Goal: Check status: Check status

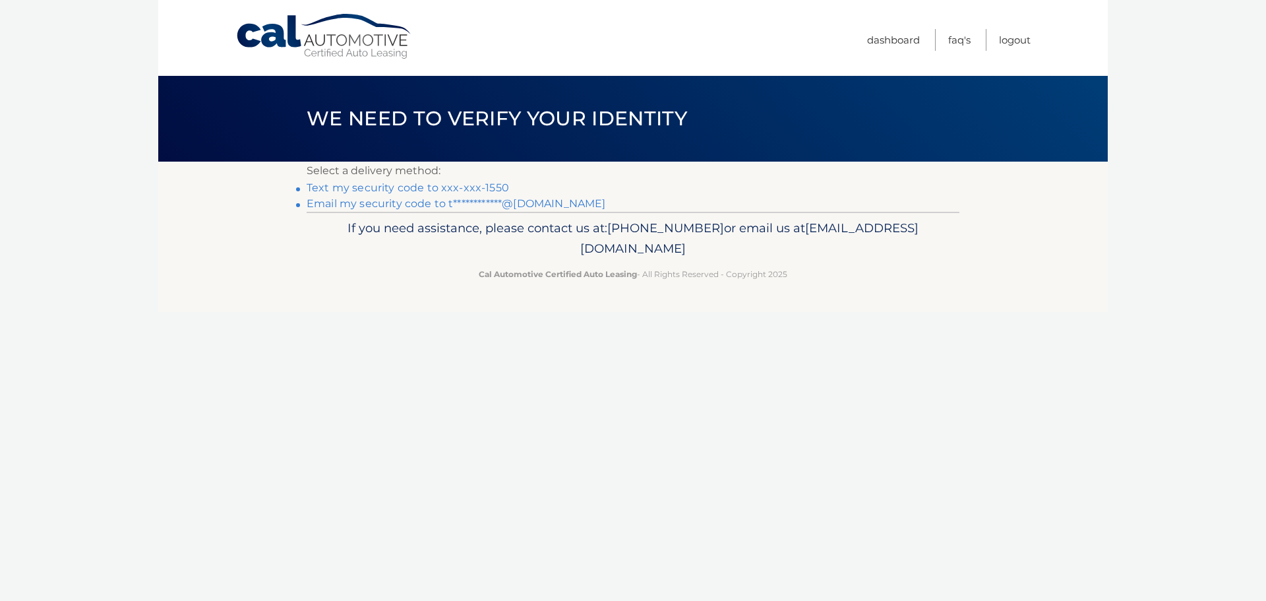
click at [377, 187] on link "Text my security code to xxx-xxx-1550" at bounding box center [408, 187] width 202 height 13
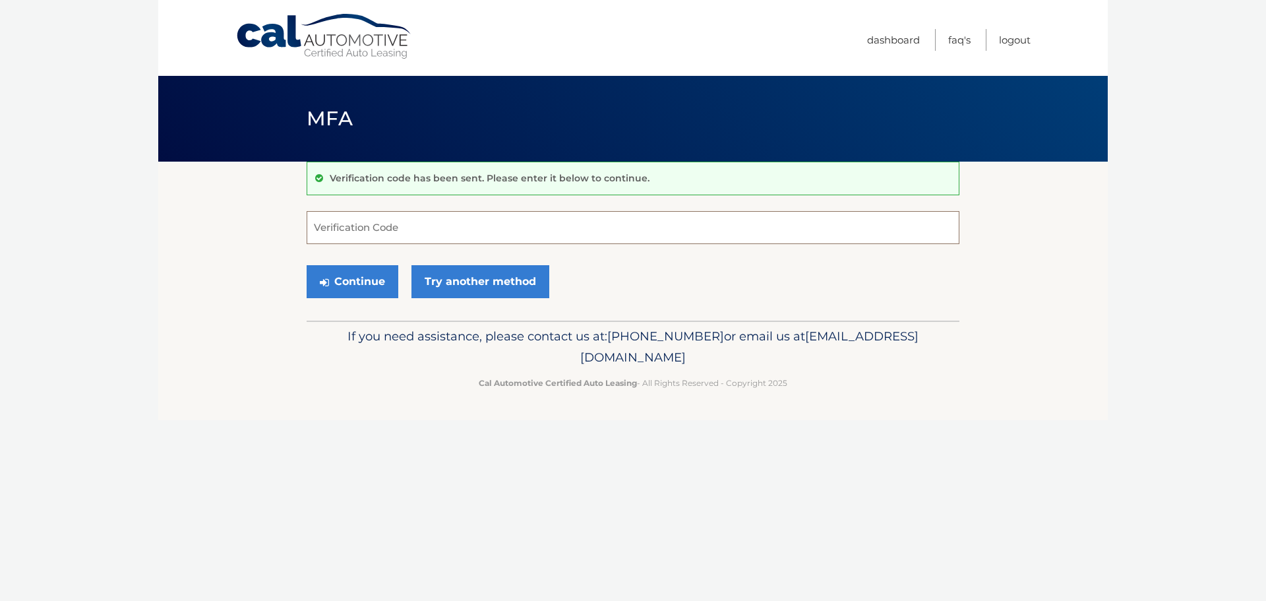
click at [387, 234] on input "Verification Code" at bounding box center [633, 227] width 653 height 33
click at [357, 227] on input "Verification Code" at bounding box center [633, 227] width 653 height 33
type input "490008"
click at [307, 265] on button "Continue" at bounding box center [353, 281] width 92 height 33
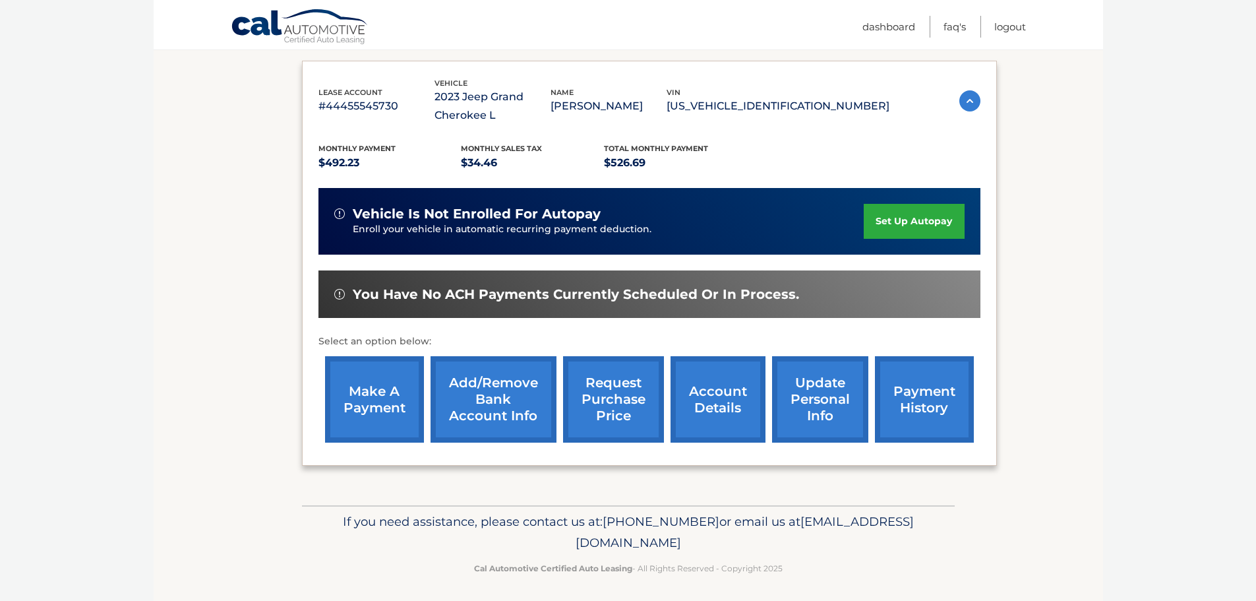
scroll to position [217, 0]
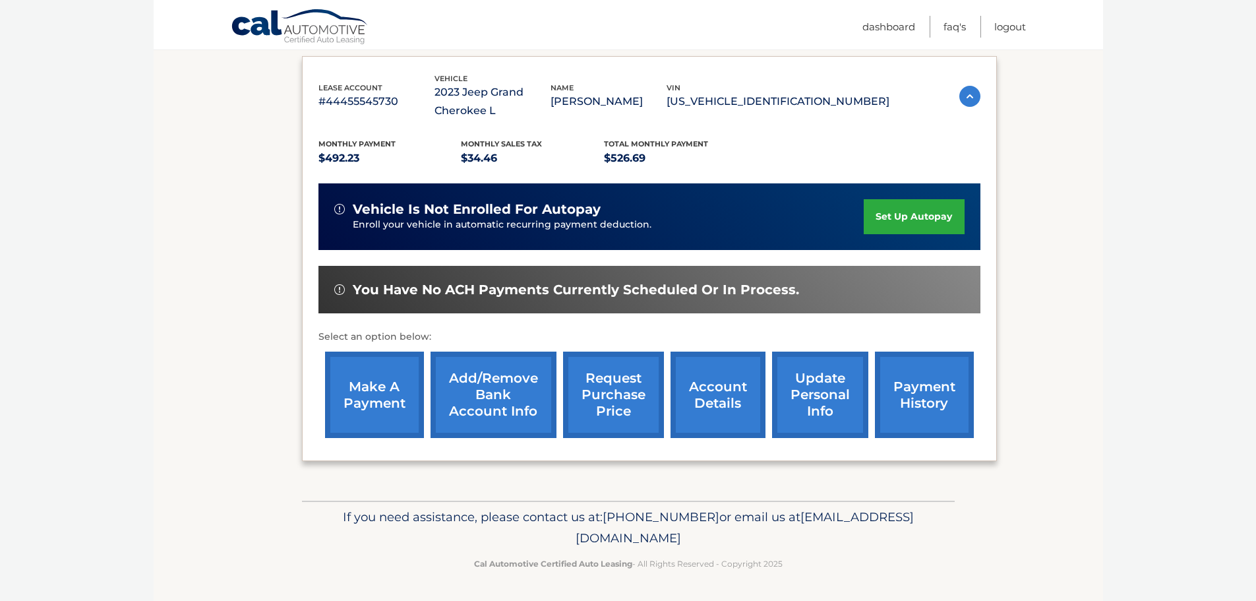
click at [598, 382] on link "request purchase price" at bounding box center [613, 395] width 101 height 86
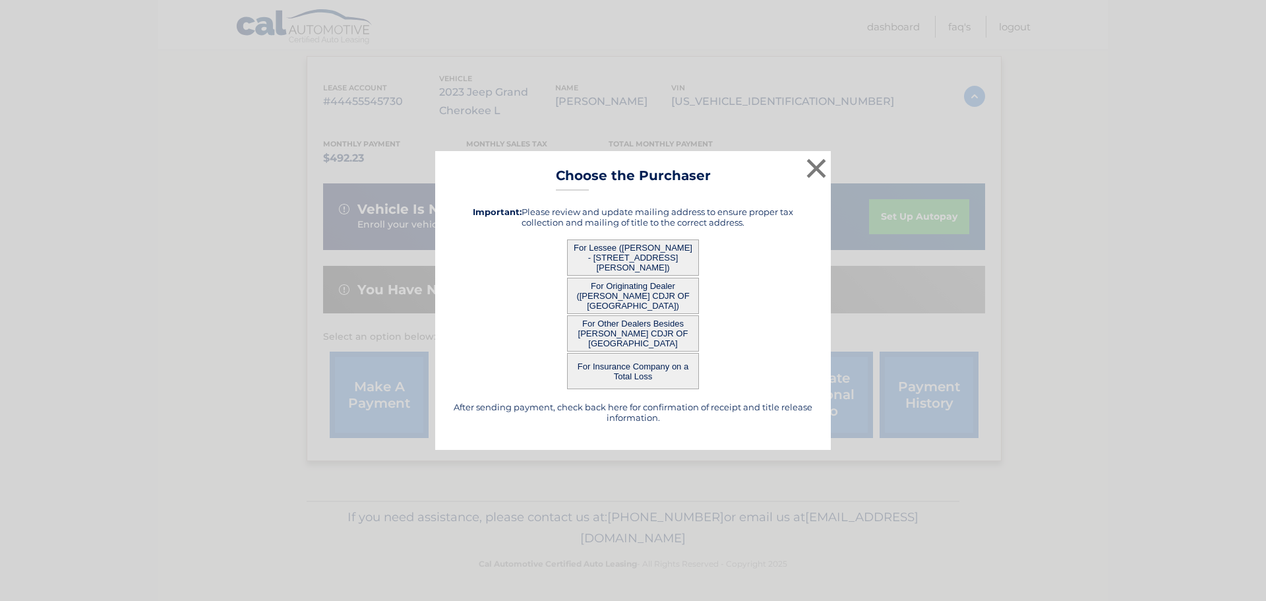
click at [664, 291] on button "For Originating Dealer ([PERSON_NAME] CDJR OF [GEOGRAPHIC_DATA])" at bounding box center [633, 296] width 132 height 36
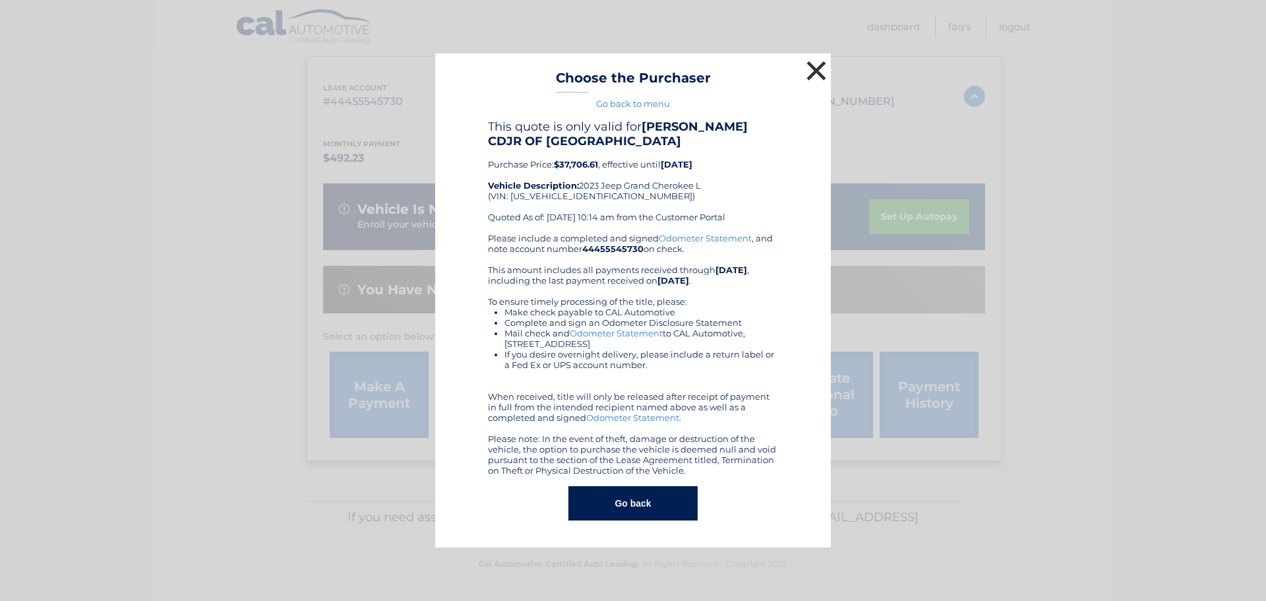
click at [810, 65] on button "×" at bounding box center [816, 70] width 26 height 26
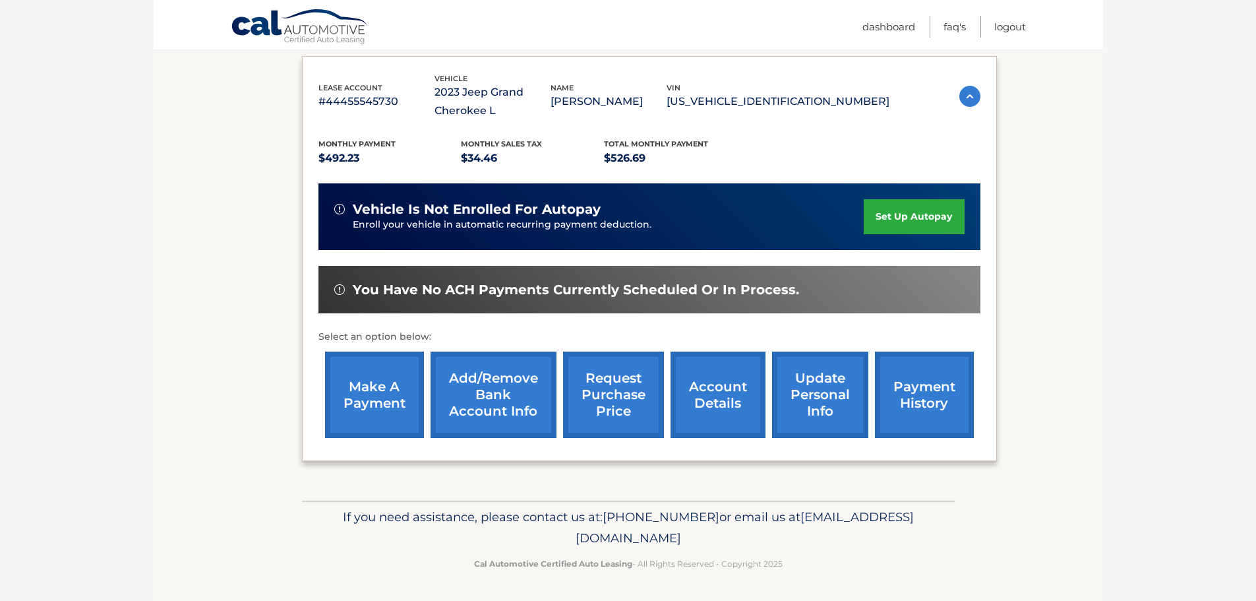
click at [726, 386] on link "account details" at bounding box center [718, 395] width 95 height 86
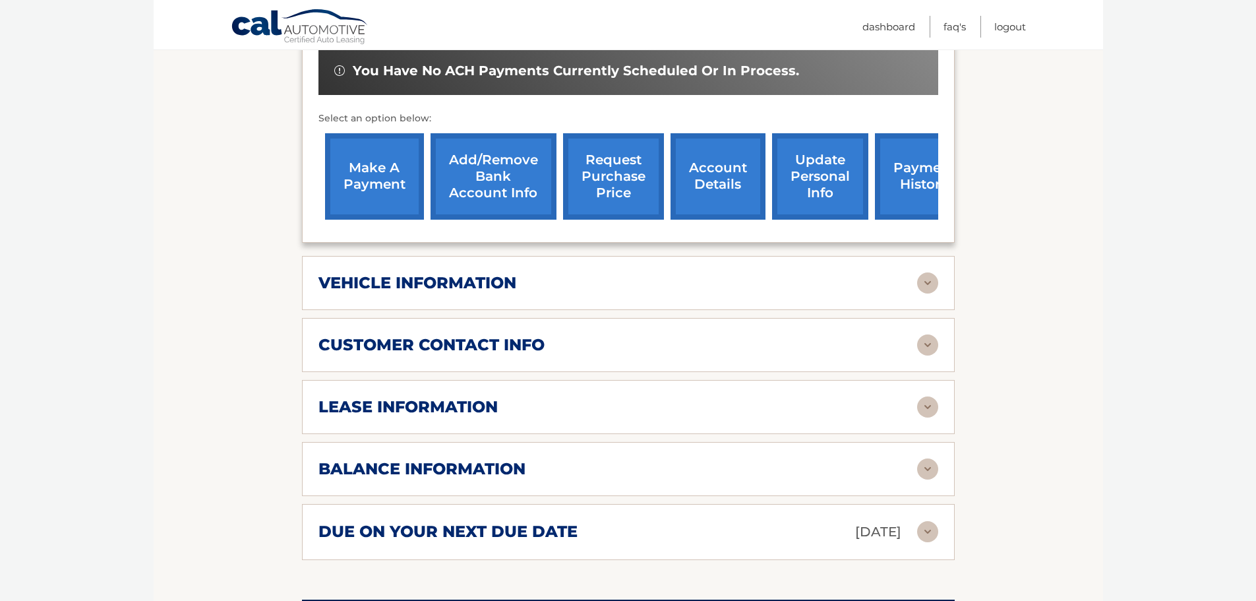
scroll to position [528, 0]
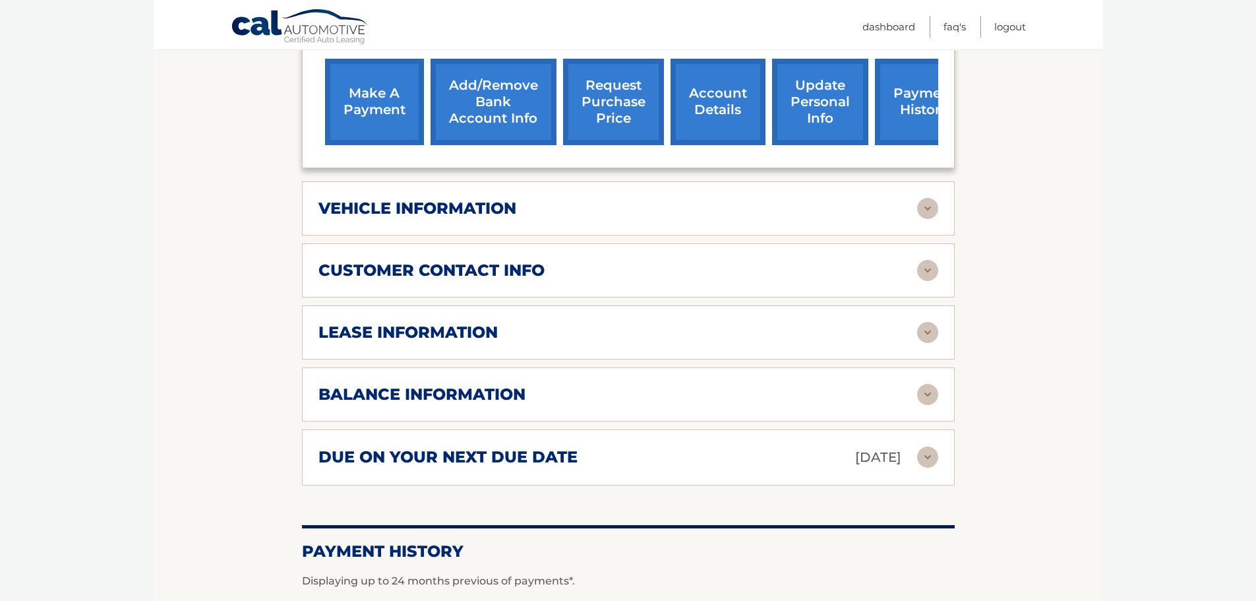
click at [922, 389] on img at bounding box center [927, 394] width 21 height 21
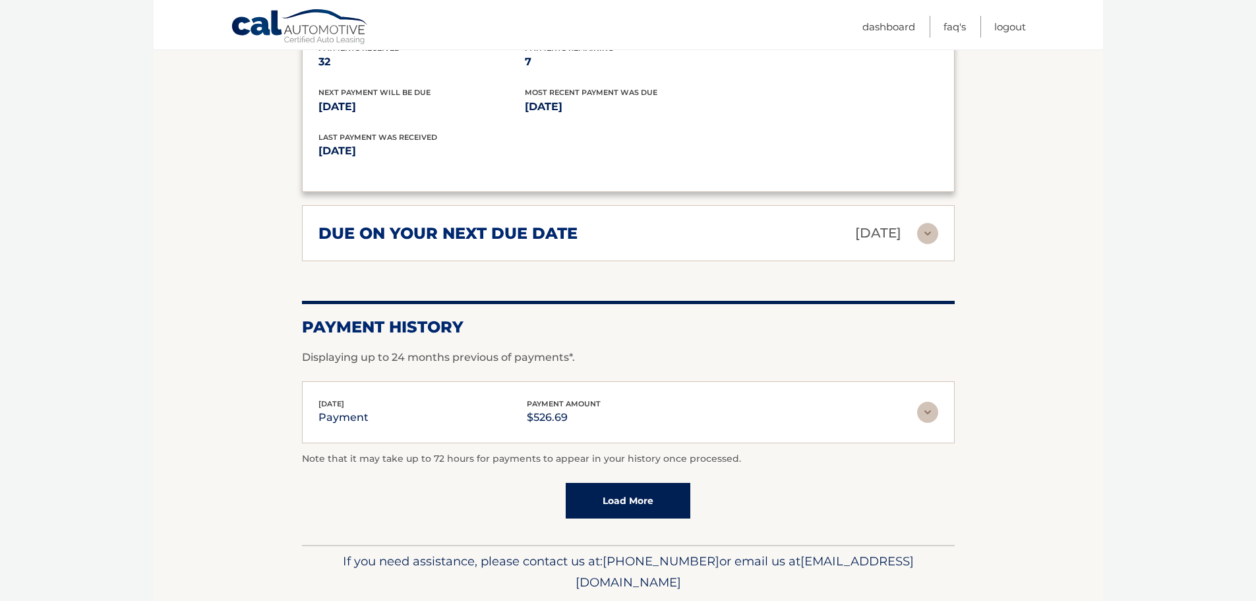
scroll to position [594, 0]
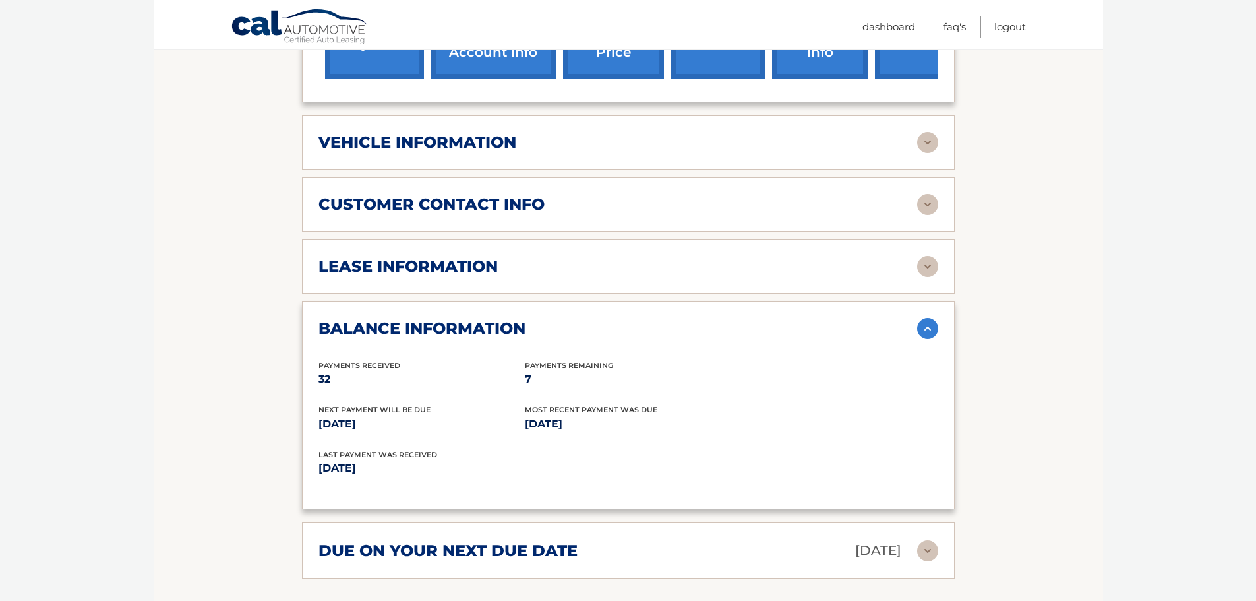
click at [731, 382] on p "7" at bounding box center [628, 379] width 206 height 18
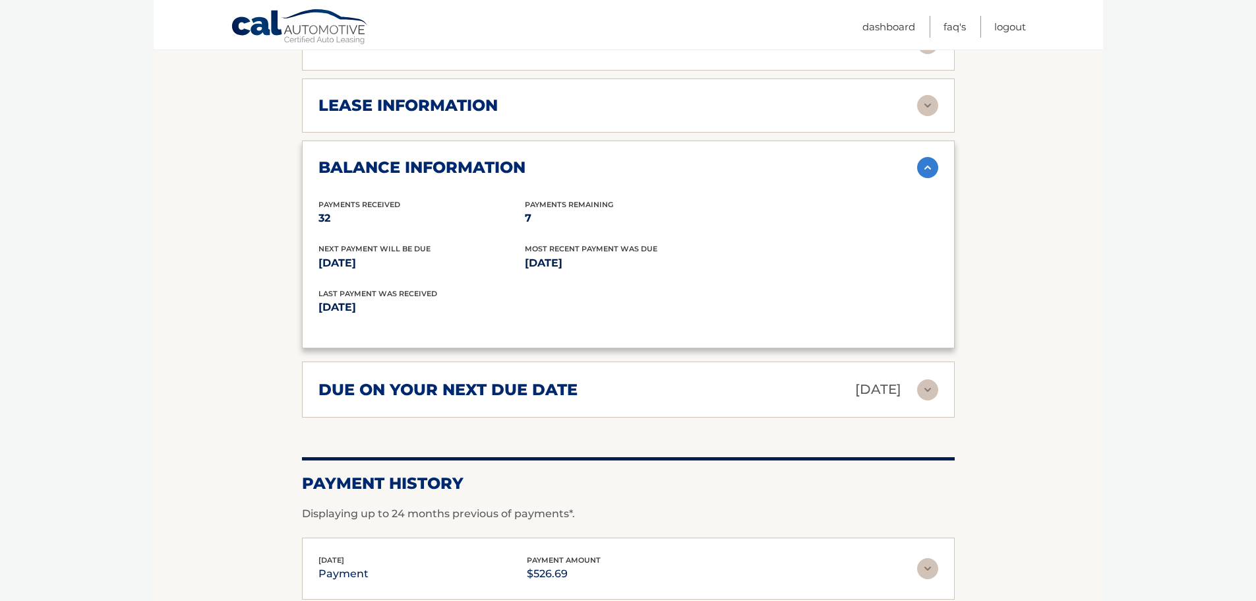
scroll to position [559, 0]
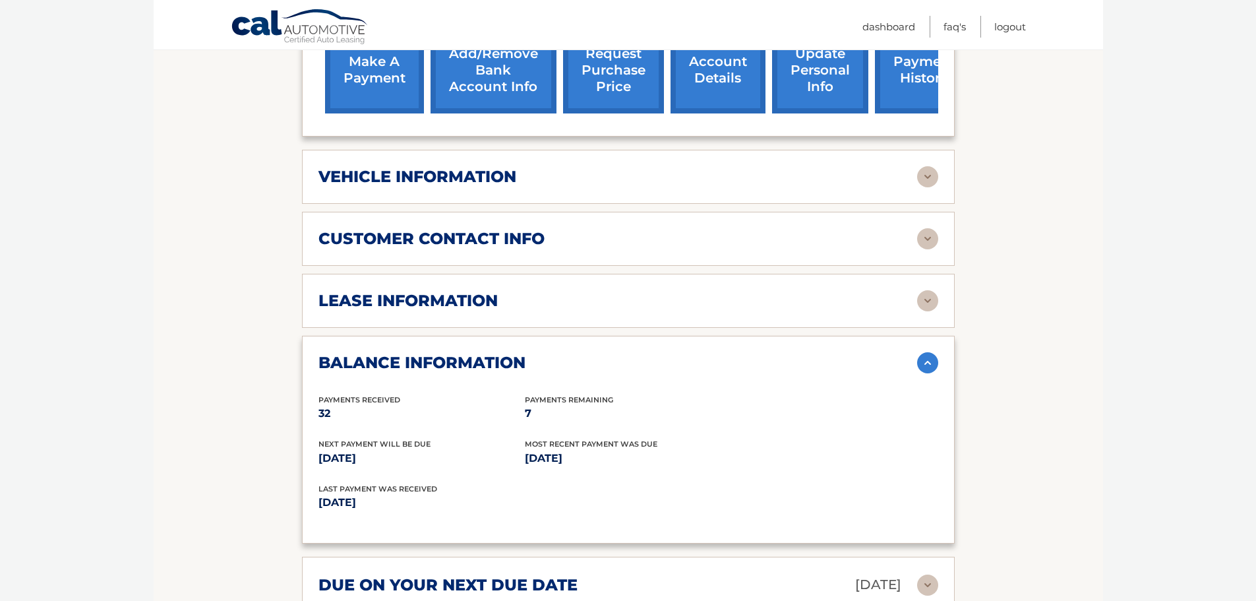
click at [928, 296] on img at bounding box center [927, 300] width 21 height 21
